Goal: Find specific page/section: Find specific page/section

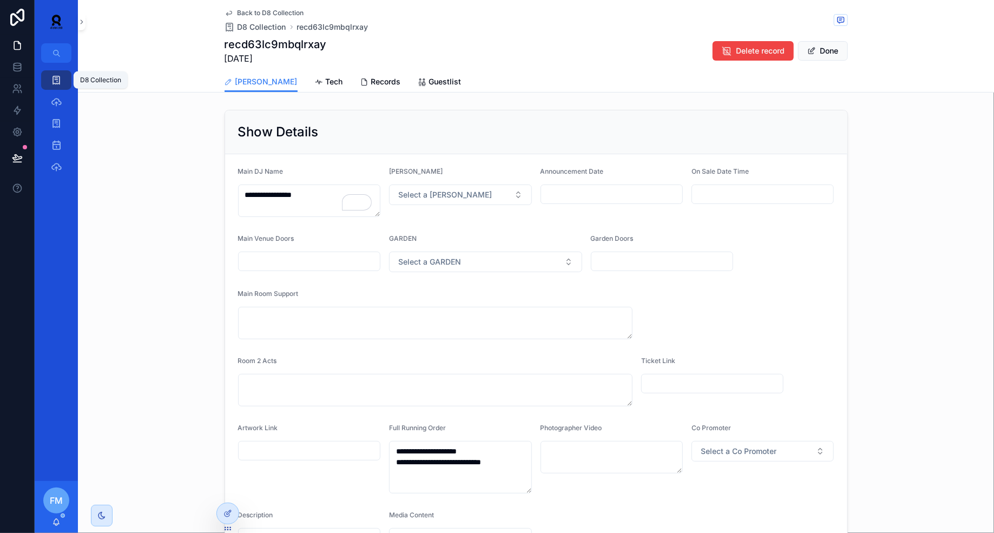
click at [59, 83] on icon "scrollable content" at bounding box center [56, 80] width 11 height 11
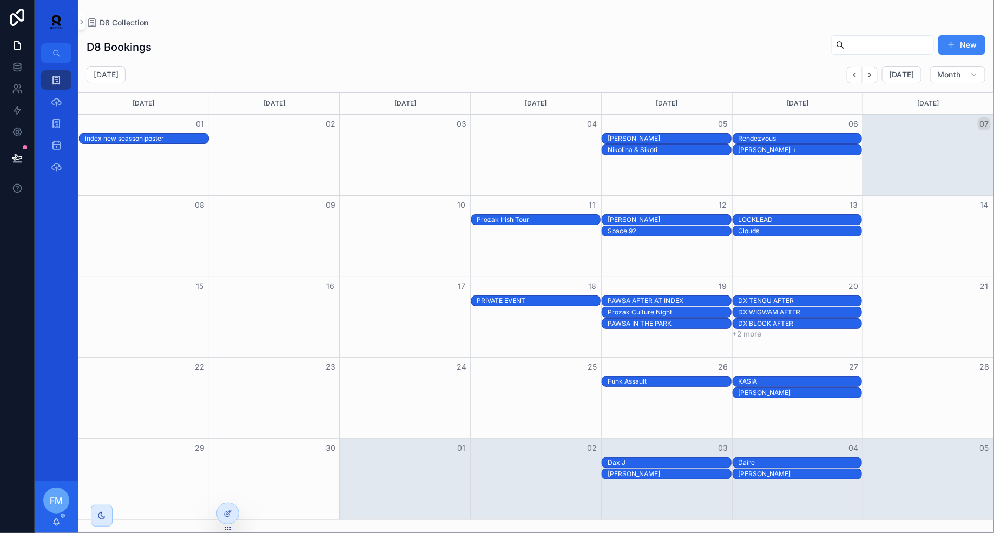
click at [698, 137] on div "[PERSON_NAME]" at bounding box center [669, 138] width 123 height 9
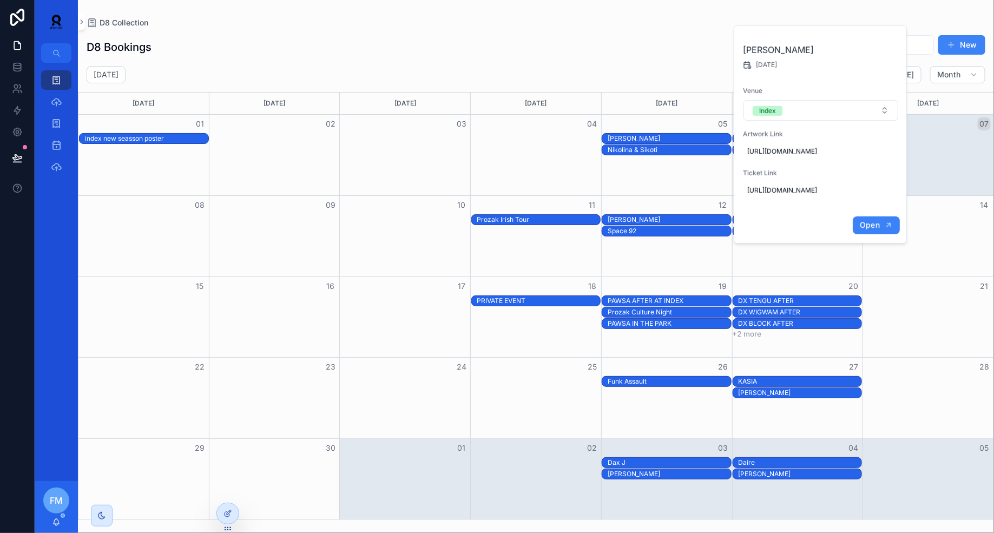
click at [879, 229] on span "Open" at bounding box center [870, 225] width 20 height 10
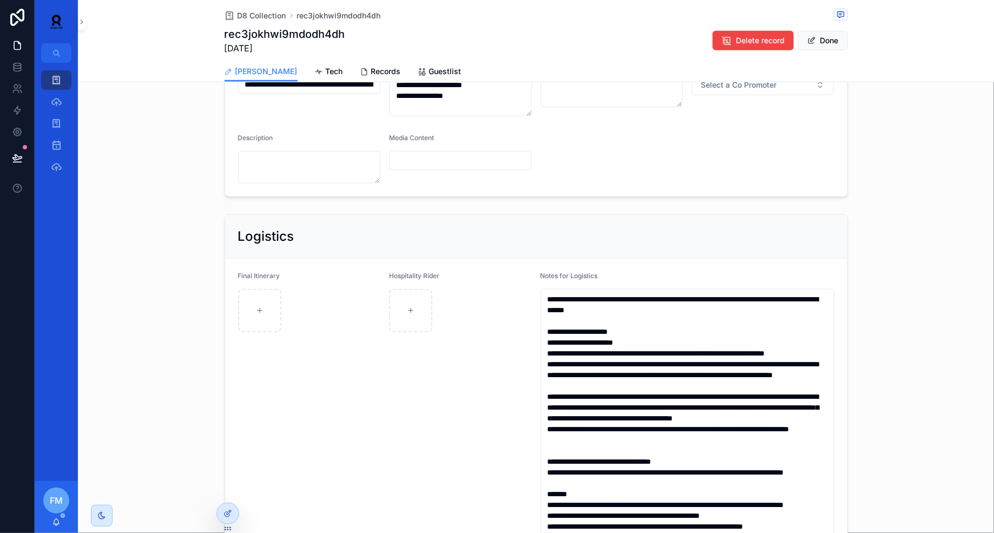
scroll to position [360, 0]
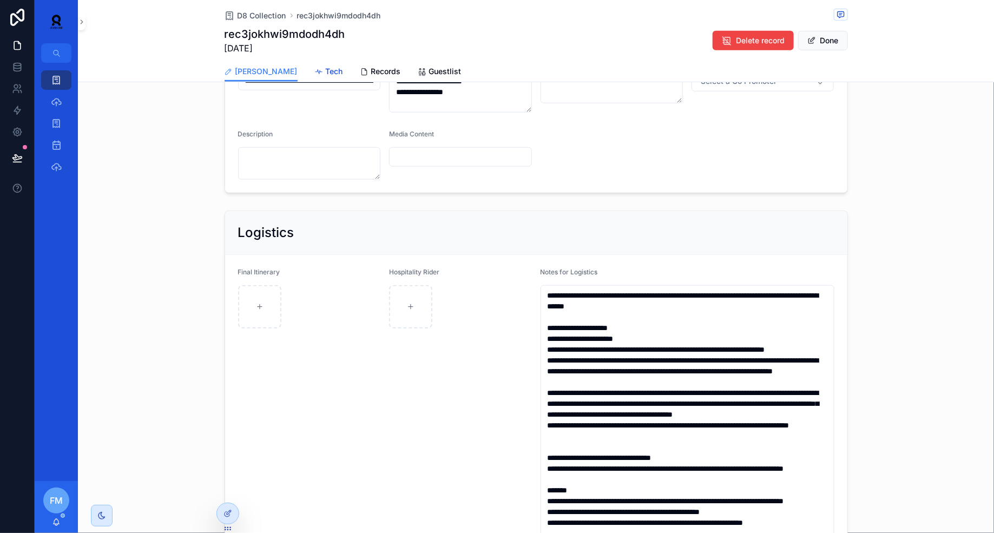
click at [315, 80] on link "Tech" at bounding box center [329, 73] width 28 height 22
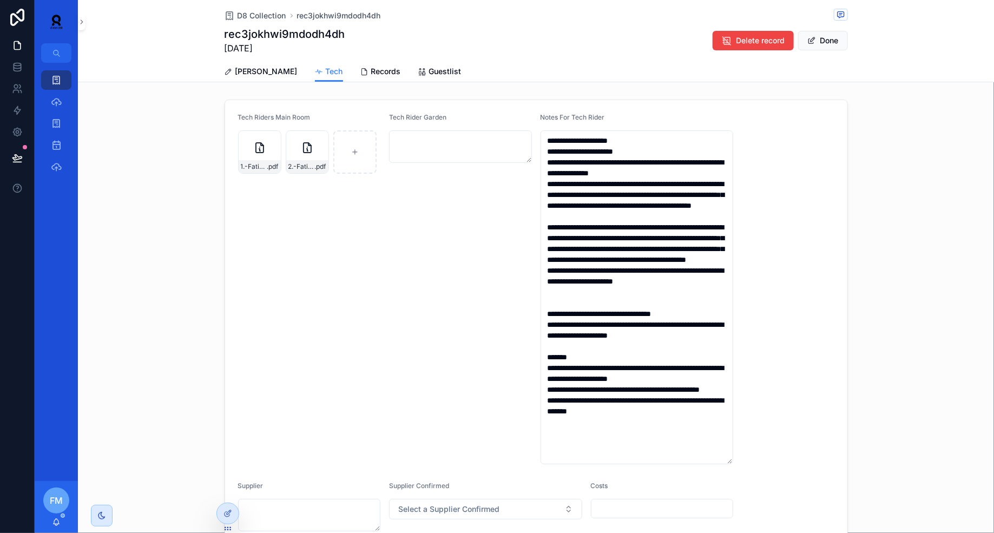
click at [353, 82] on div "**********" at bounding box center [536, 490] width 916 height 981
click at [371, 69] on span "Records" at bounding box center [386, 71] width 30 height 11
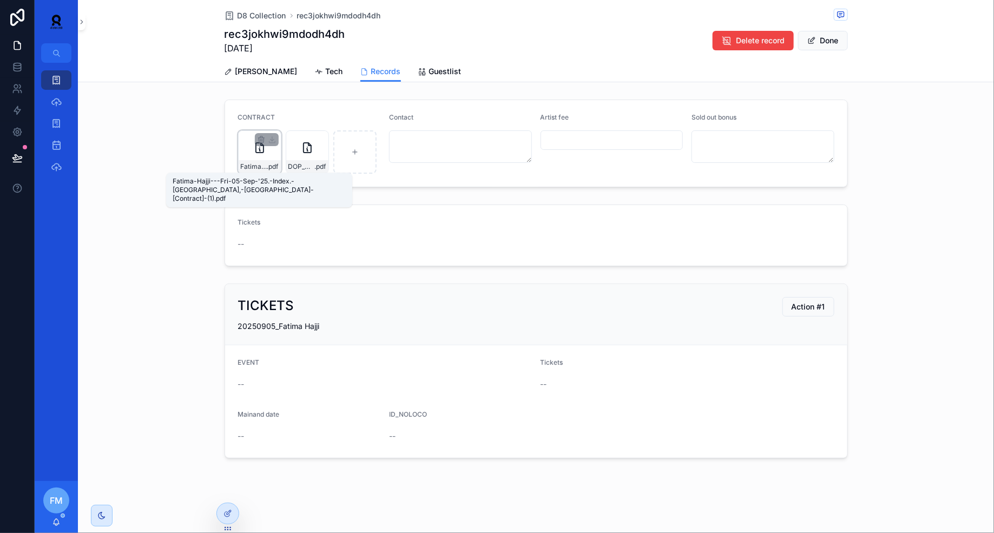
click at [252, 163] on span "Fatima-Hajji---Fri-05-Sep-'25.-Index.-[GEOGRAPHIC_DATA],-[GEOGRAPHIC_DATA]-[Con…" at bounding box center [254, 166] width 27 height 9
